Goal: Task Accomplishment & Management: Manage account settings

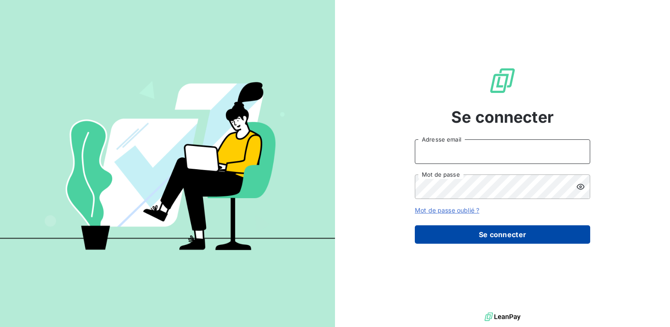
type input "sbusnoult@thibaut.fr"
click at [477, 231] on button "Se connecter" at bounding box center [503, 235] width 176 height 18
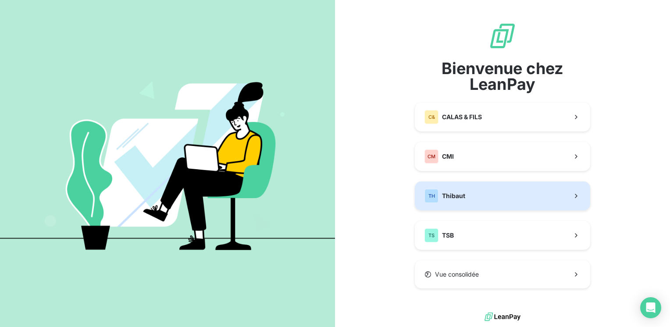
click at [454, 194] on span "Thibaut" at bounding box center [453, 196] width 23 height 9
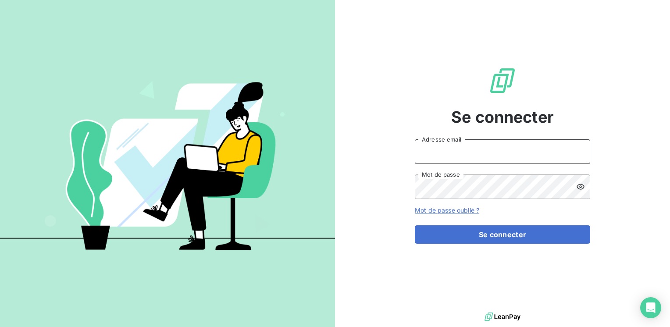
type input "sbusnoult@thibaut.fr"
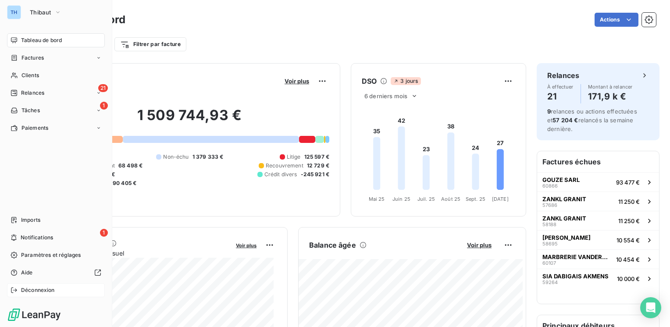
click at [28, 291] on span "Déconnexion" at bounding box center [38, 291] width 34 height 8
